Goal: Transaction & Acquisition: Download file/media

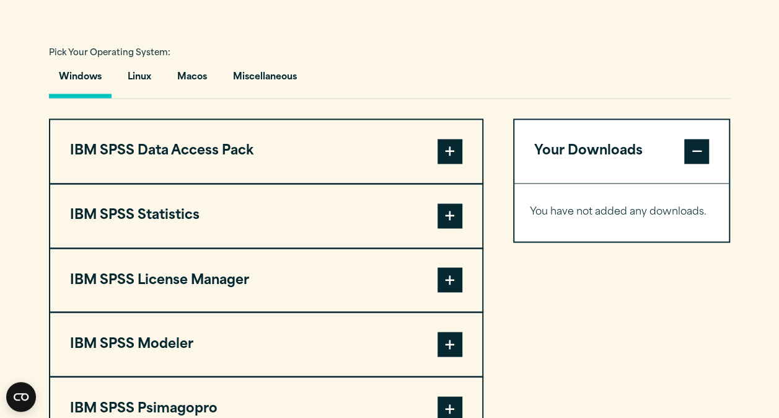
scroll to position [886, 0]
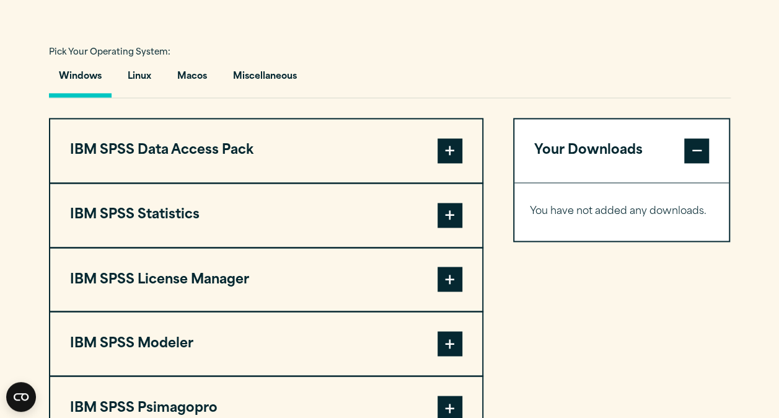
click at [452, 206] on span at bounding box center [450, 215] width 25 height 25
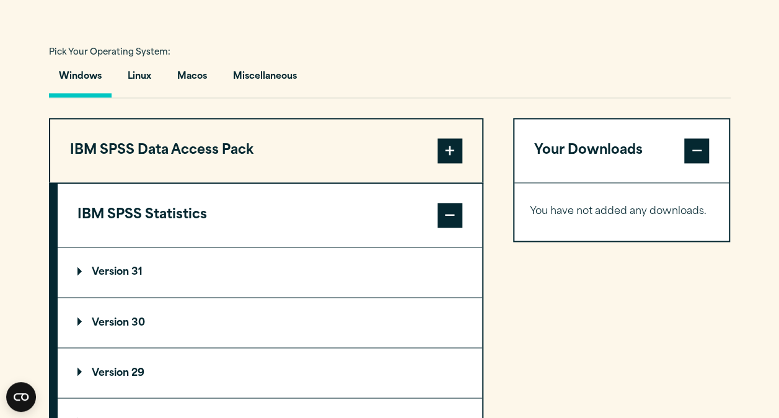
click at [138, 363] on summary "Version 29" at bounding box center [270, 373] width 425 height 50
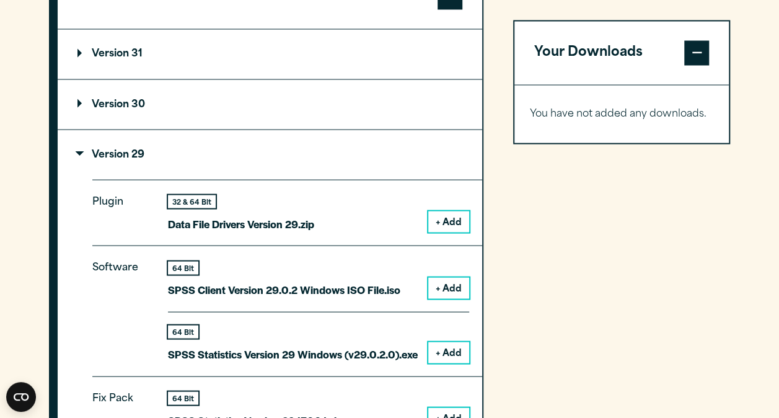
scroll to position [1156, 0]
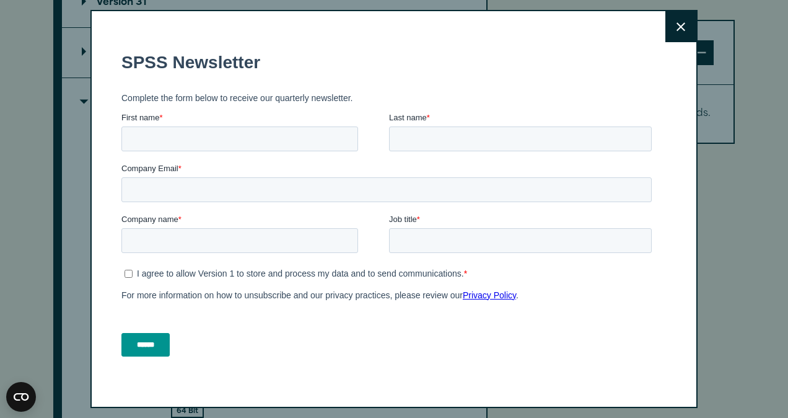
click at [677, 27] on icon at bounding box center [681, 26] width 9 height 9
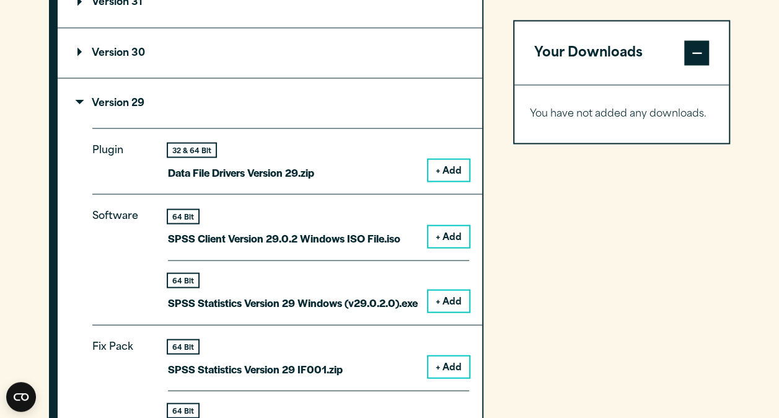
click at [443, 294] on button "+ Add" at bounding box center [448, 300] width 41 height 21
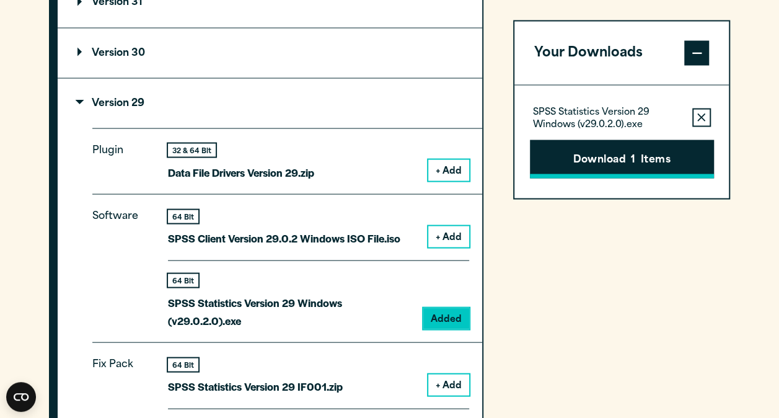
click at [638, 146] on button "Download 1 Items" at bounding box center [622, 158] width 184 height 38
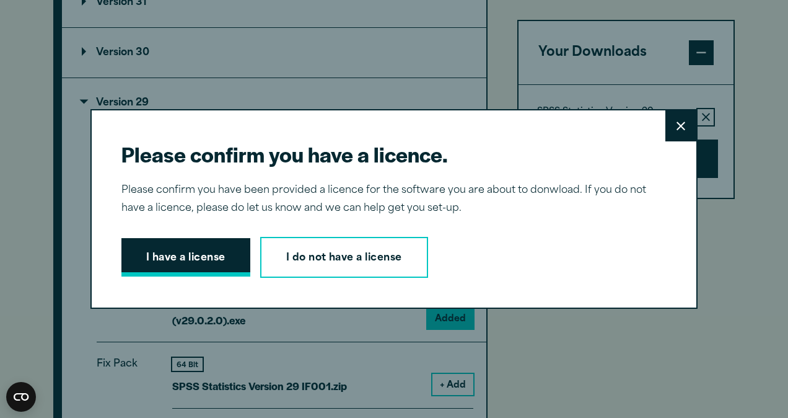
click at [178, 253] on button "I have a license" at bounding box center [185, 257] width 129 height 38
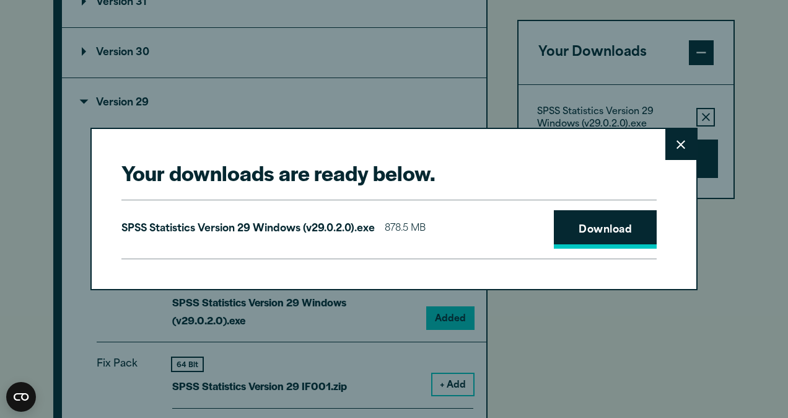
click at [621, 232] on link "Download" at bounding box center [605, 229] width 103 height 38
click at [669, 136] on button "Close" at bounding box center [681, 144] width 31 height 31
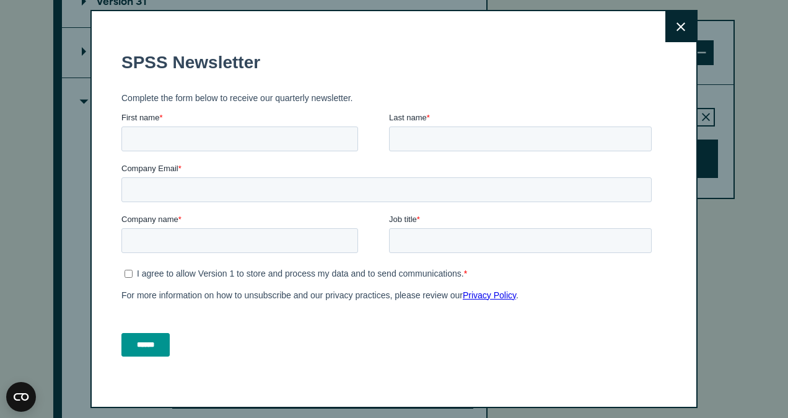
click at [671, 24] on button "Close" at bounding box center [681, 26] width 31 height 31
